Goal: Navigation & Orientation: Find specific page/section

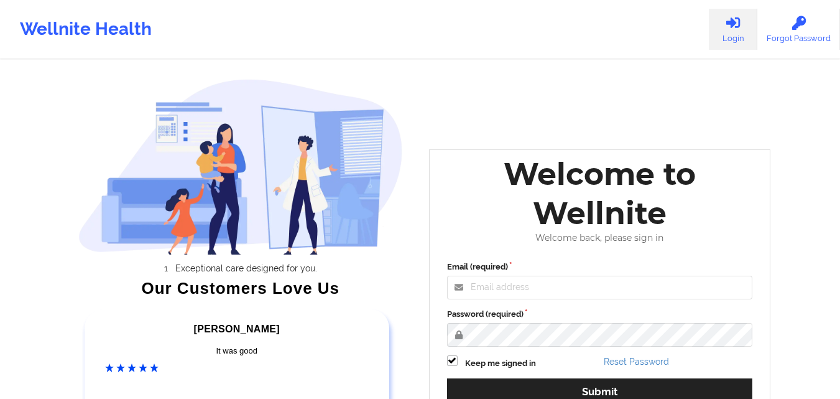
scroll to position [172, 0]
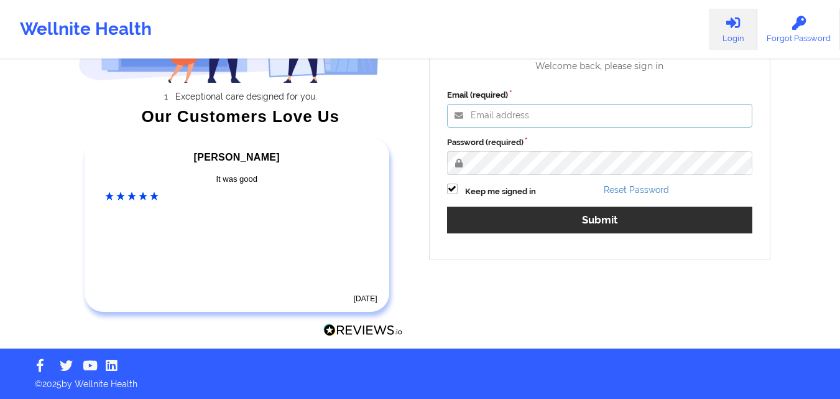
type input "[PERSON_NAME][EMAIL_ADDRESS][PERSON_NAME][DOMAIN_NAME]"
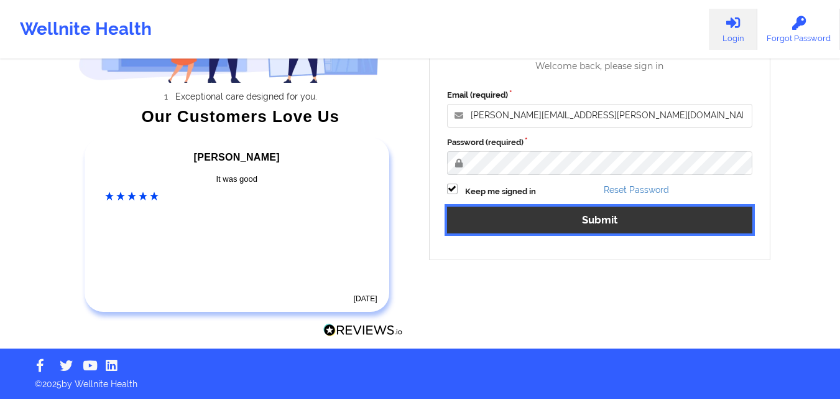
click at [601, 214] on button "Submit" at bounding box center [600, 220] width 306 height 27
